Goal: Task Accomplishment & Management: Manage account settings

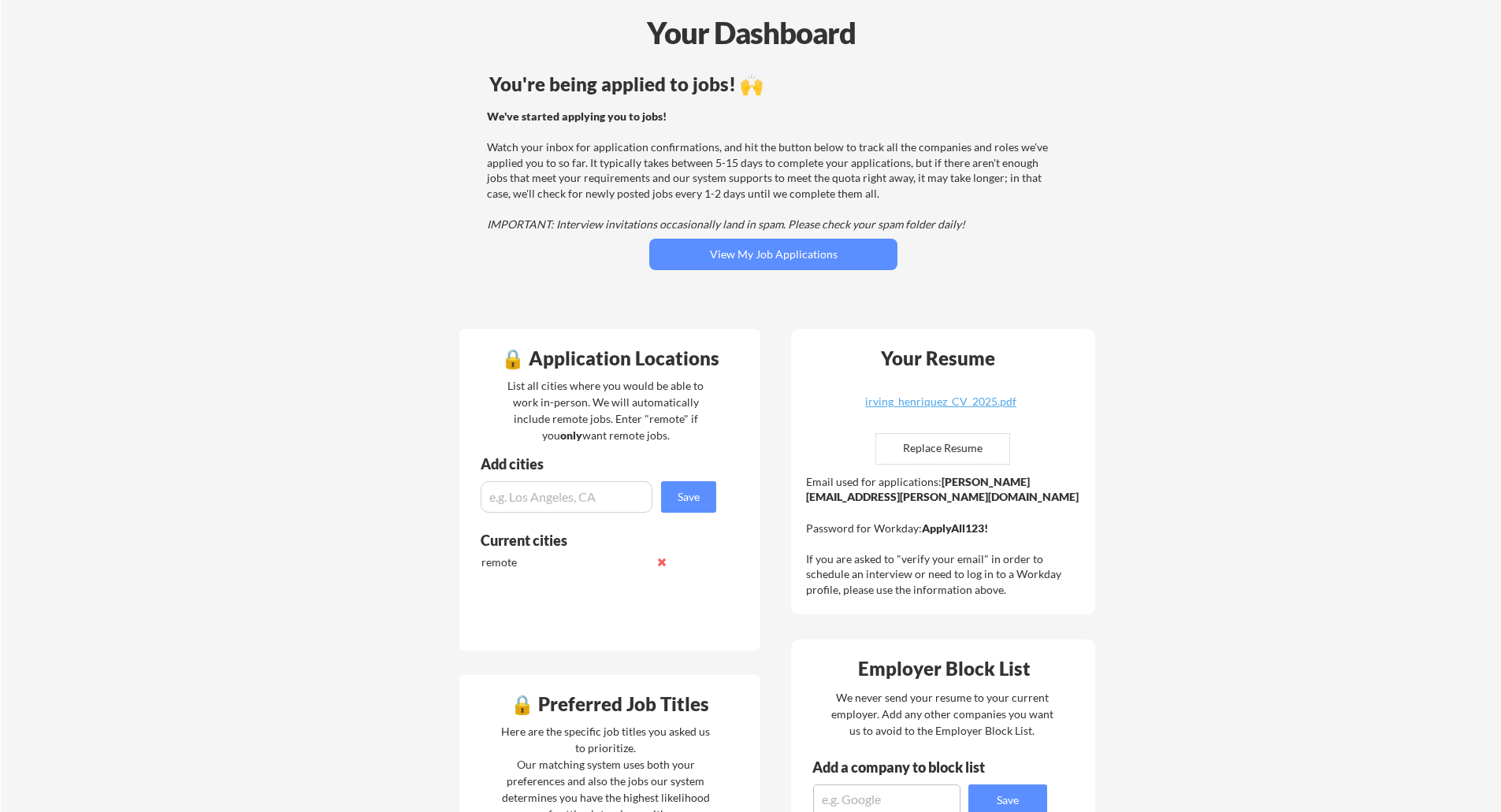
scroll to position [79, 0]
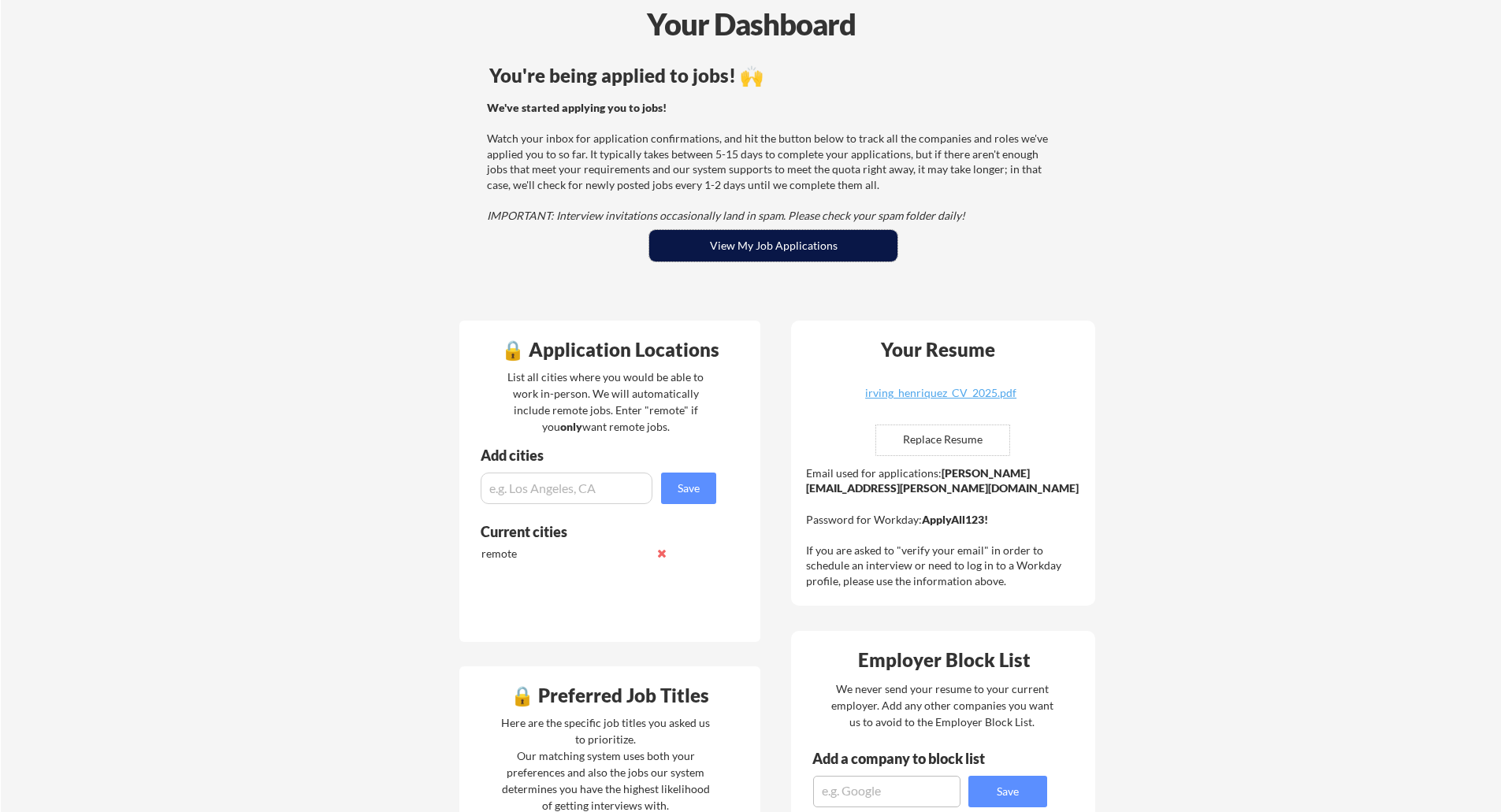
click at [743, 251] on button "View My Job Applications" at bounding box center [773, 245] width 248 height 31
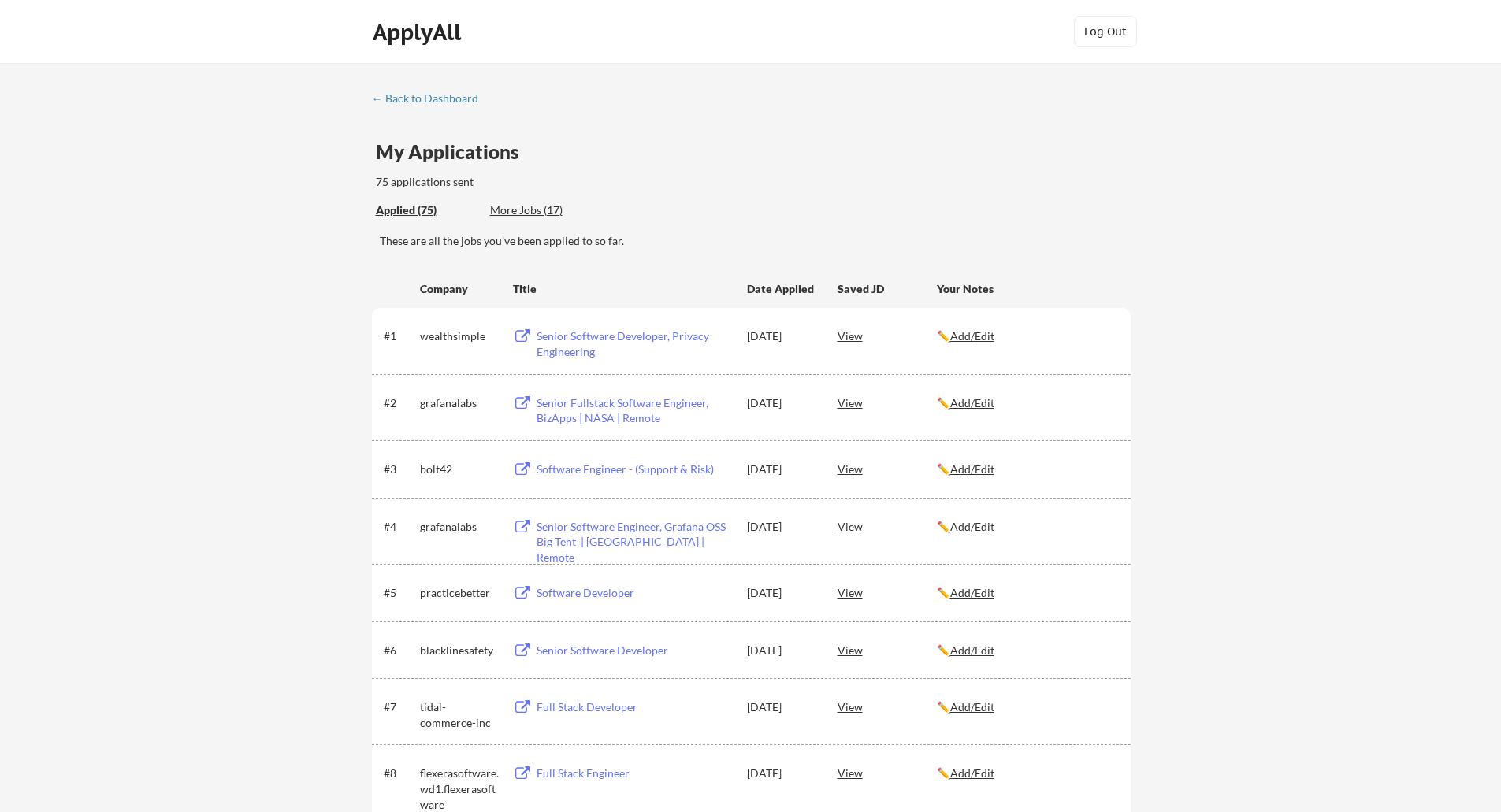
click at [450, 291] on div "Company" at bounding box center [459, 289] width 79 height 16
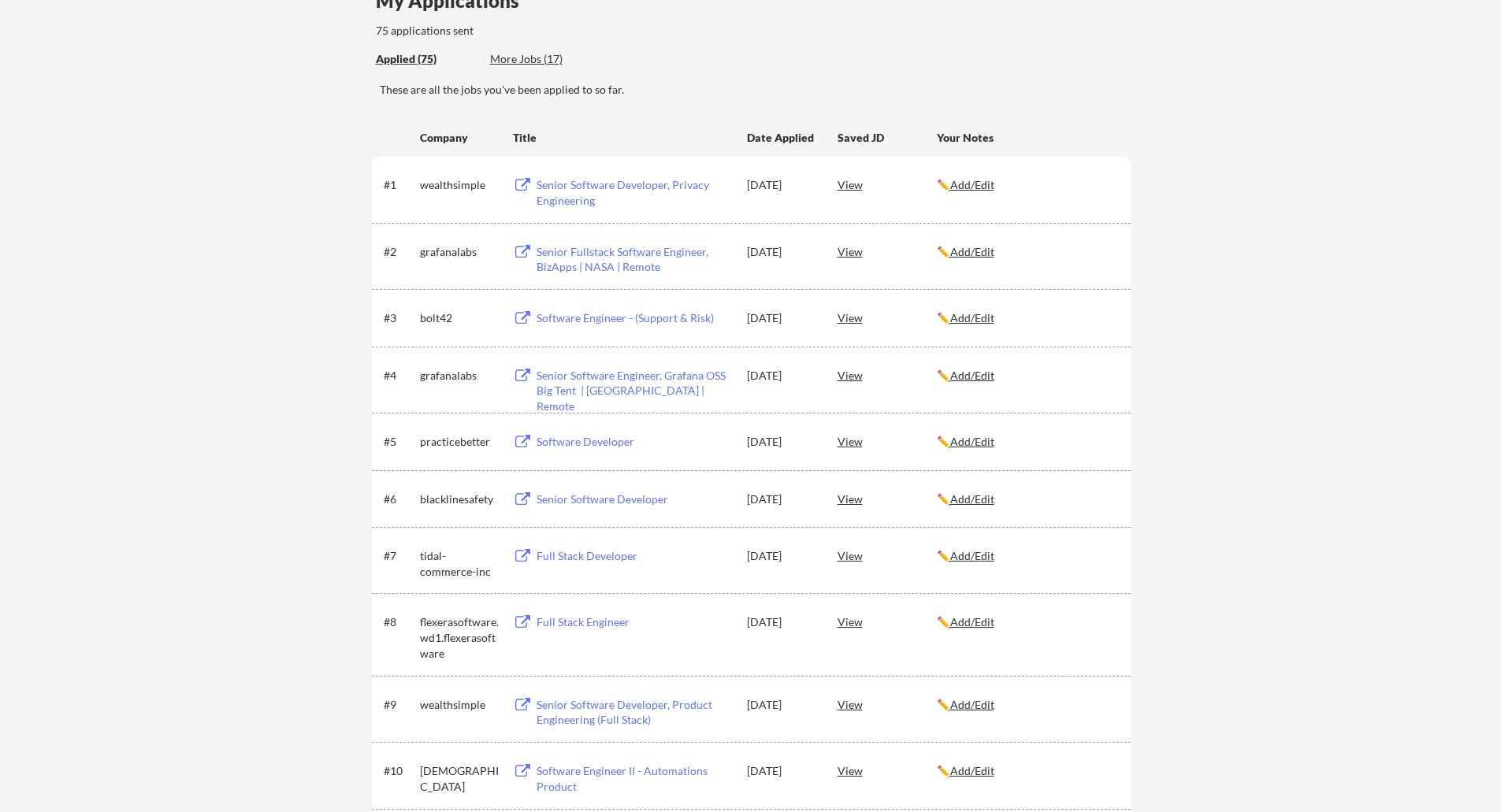
scroll to position [140, 0]
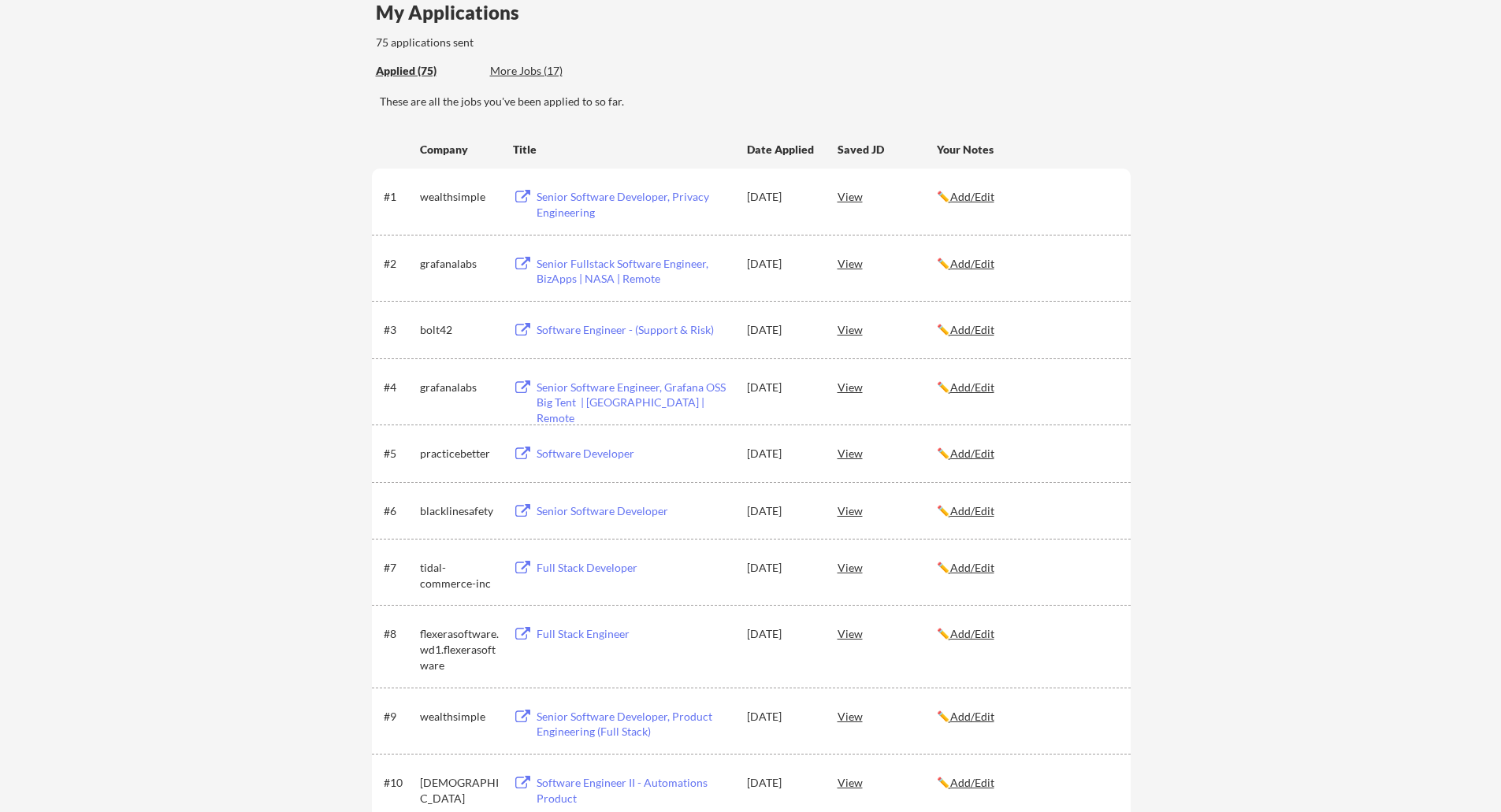
click at [785, 142] on div "Date Applied" at bounding box center [782, 149] width 70 height 16
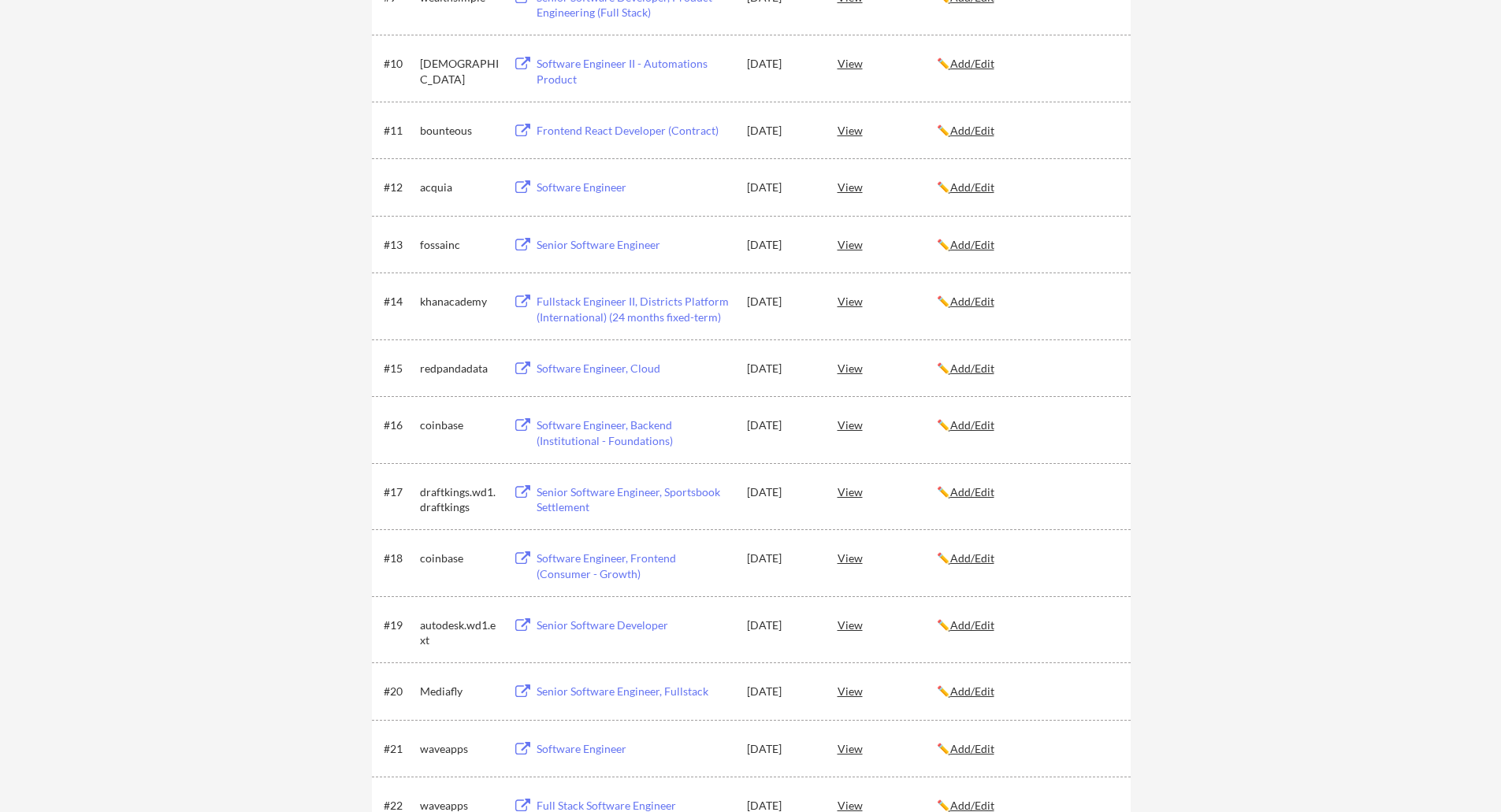
scroll to position [973, 0]
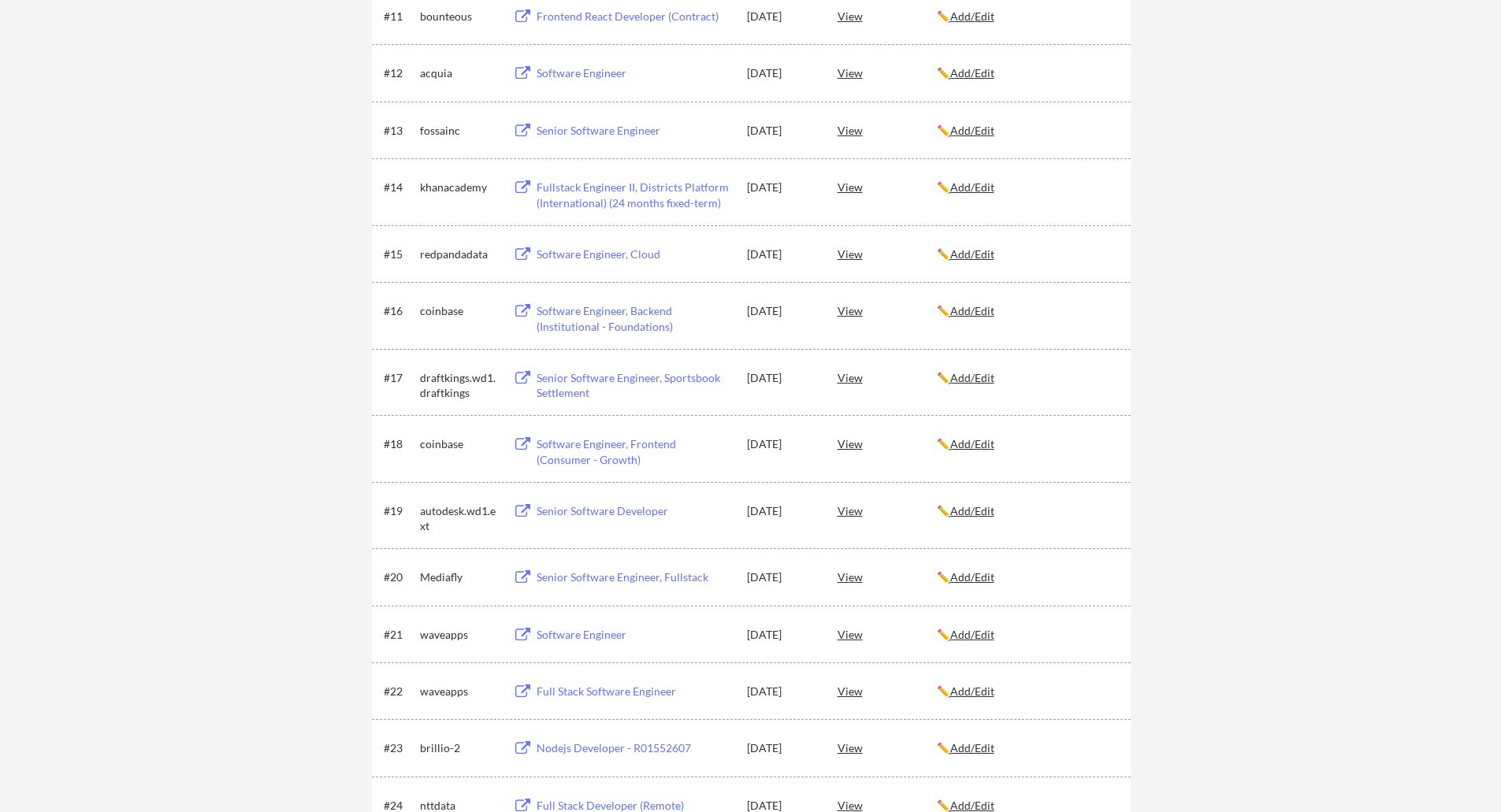
click at [574, 512] on div "Senior Software Developer" at bounding box center [634, 511] width 195 height 16
